Goal: Task Accomplishment & Management: Use online tool/utility

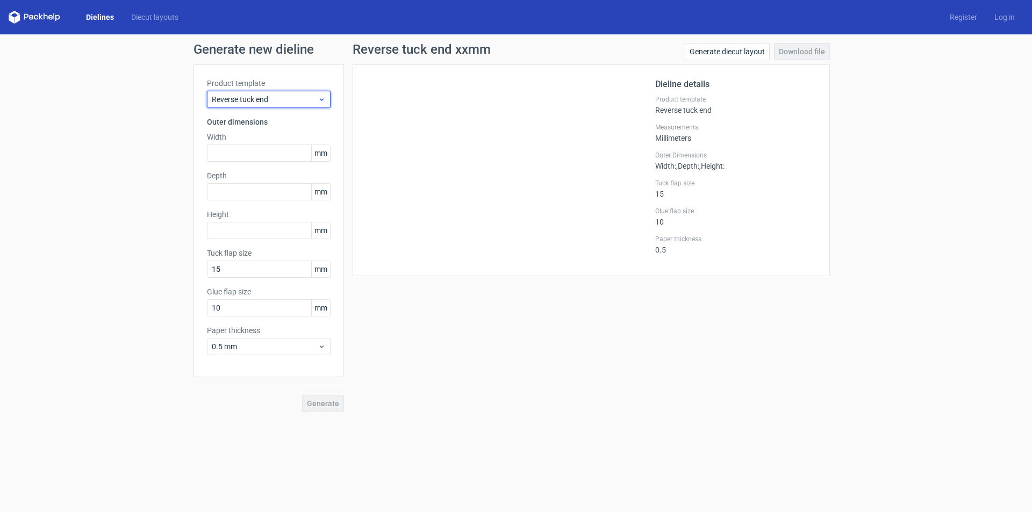
click at [261, 107] on div "Reverse tuck end" at bounding box center [269, 99] width 124 height 17
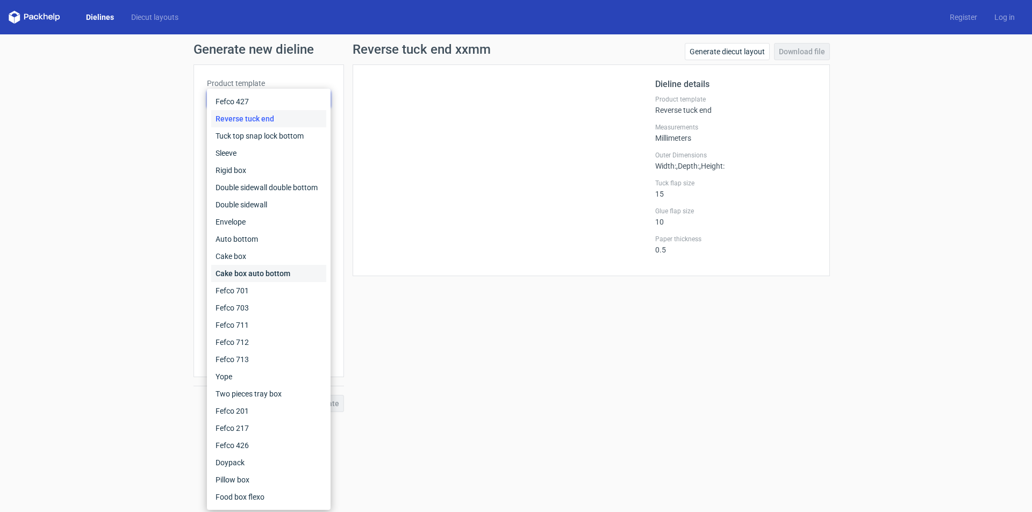
click at [261, 275] on div "Cake box auto bottom" at bounding box center [268, 273] width 115 height 17
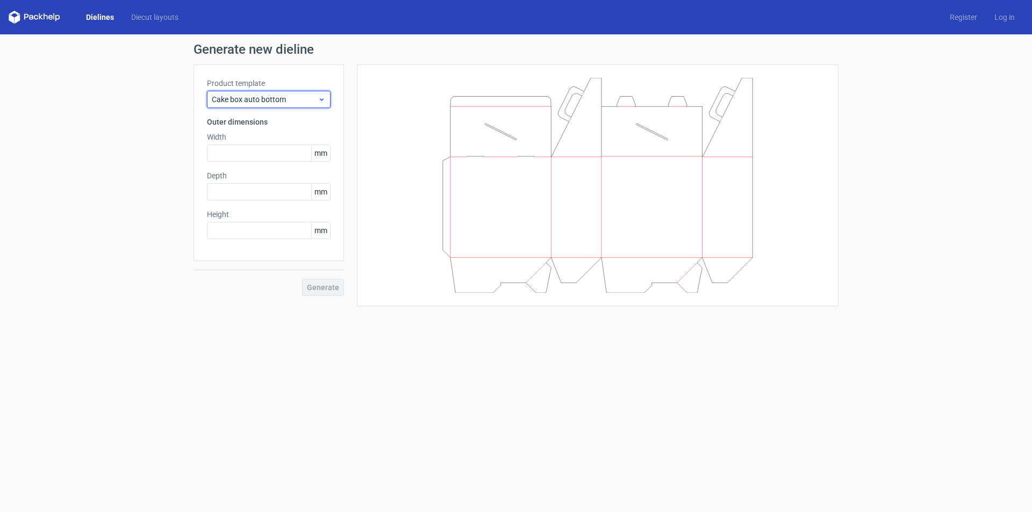
click at [294, 99] on span "Cake box auto bottom" at bounding box center [265, 99] width 106 height 11
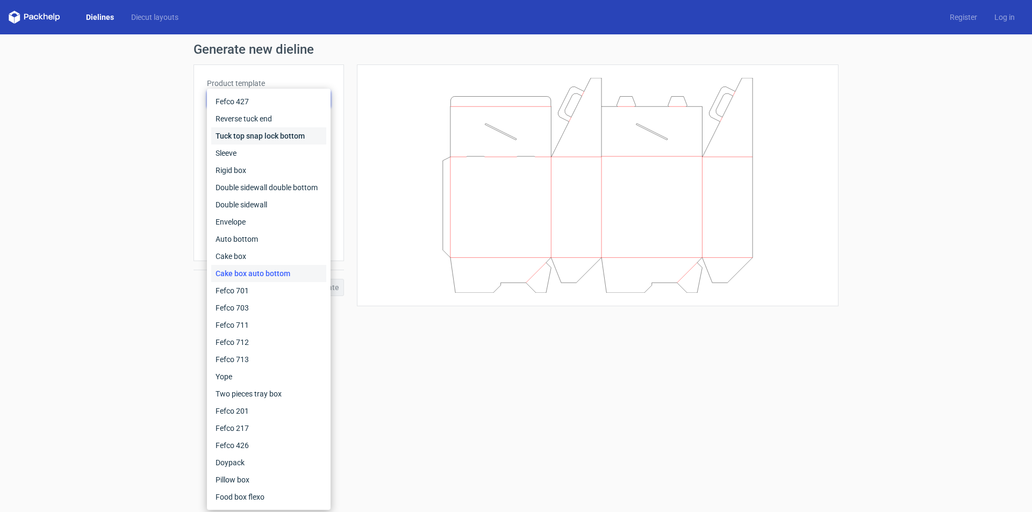
click at [271, 132] on div "Tuck top snap lock bottom" at bounding box center [268, 135] width 115 height 17
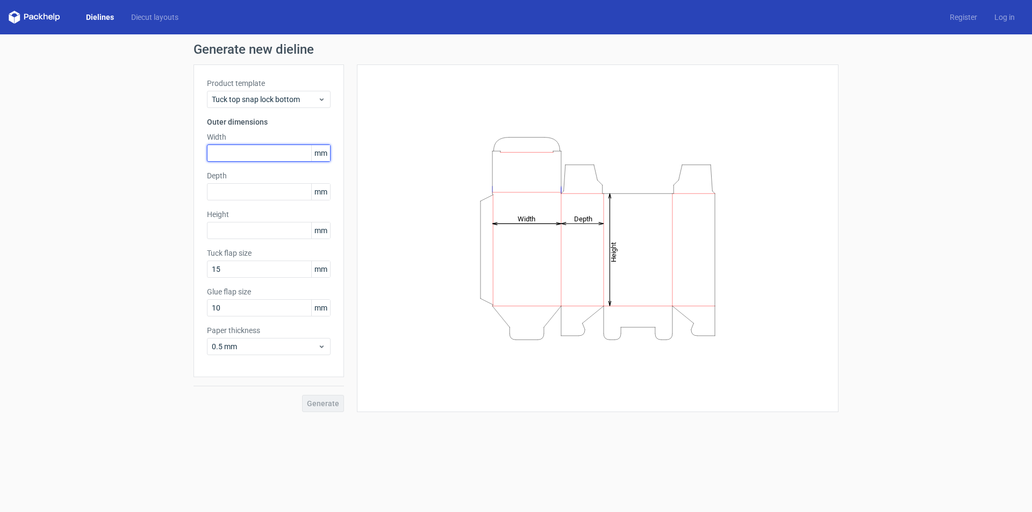
click at [254, 156] on input "text" at bounding box center [269, 153] width 124 height 17
type input "150"
type input "40"
type input "95"
type input "15"
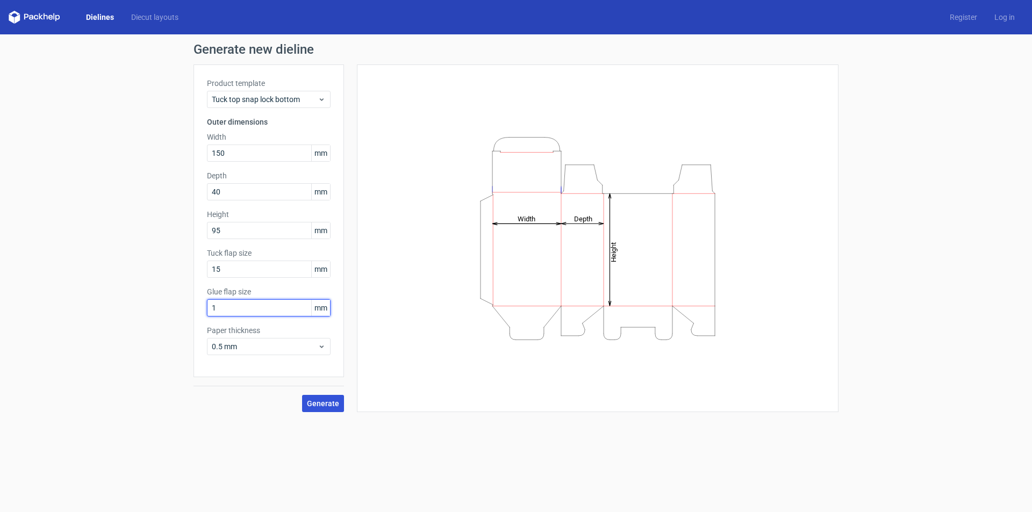
type input "1"
click at [325, 404] on span "Generate" at bounding box center [323, 404] width 32 height 8
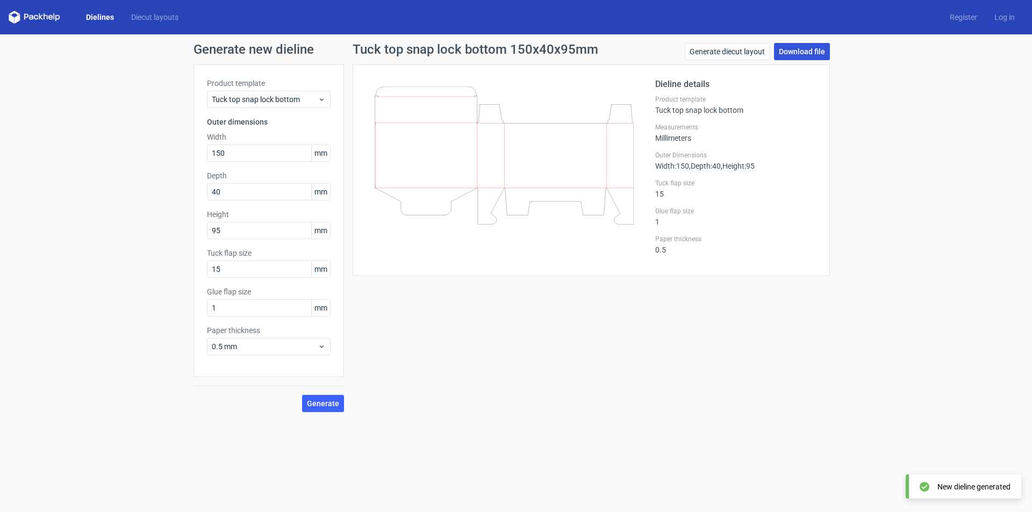
click at [806, 52] on link "Download file" at bounding box center [802, 51] width 56 height 17
drag, startPoint x: 890, startPoint y: 347, endPoint x: 906, endPoint y: 276, distance: 72.8
click at [890, 347] on div "Generate new dieline Product template Tuck top snap lock bottom Outer dimension…" at bounding box center [516, 227] width 1032 height 386
drag, startPoint x: 245, startPoint y: 151, endPoint x: 198, endPoint y: 162, distance: 48.0
click at [198, 162] on div "Product template Tuck top snap lock bottom Outer dimensions Width 150 mm Depth …" at bounding box center [269, 221] width 151 height 313
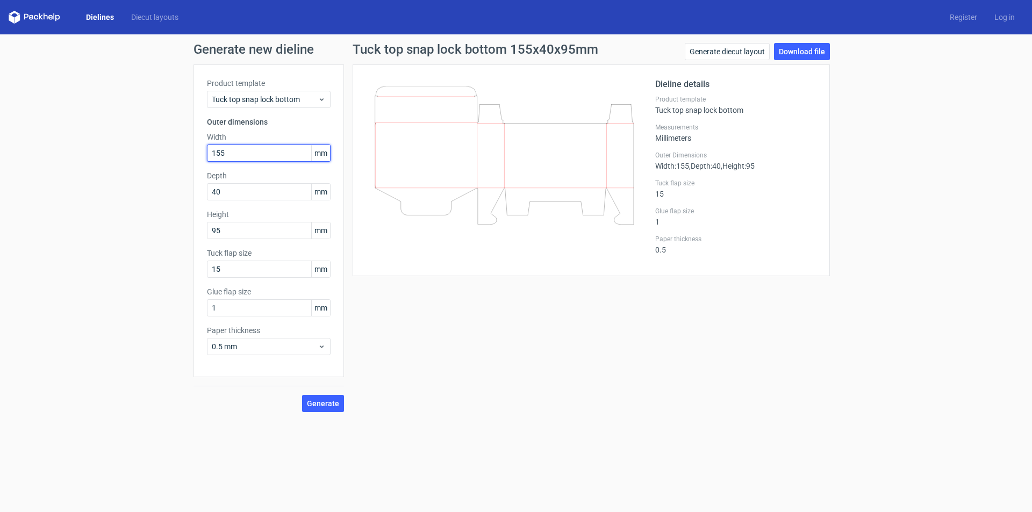
type input "155"
click at [302, 395] on button "Generate" at bounding box center [323, 403] width 42 height 17
click at [329, 397] on button "Generate" at bounding box center [323, 403] width 42 height 17
click at [330, 406] on span "Generate" at bounding box center [323, 404] width 32 height 8
click at [790, 56] on link "Download file" at bounding box center [802, 51] width 56 height 17
